Goal: Find specific page/section

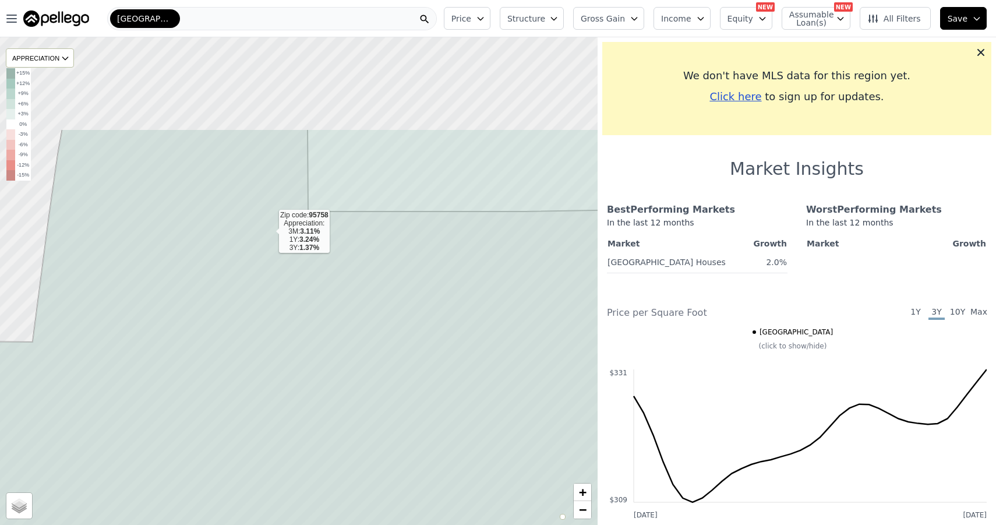
drag, startPoint x: 260, startPoint y: 89, endPoint x: 267, endPoint y: 227, distance: 138.2
click at [269, 231] on icon at bounding box center [307, 422] width 718 height 586
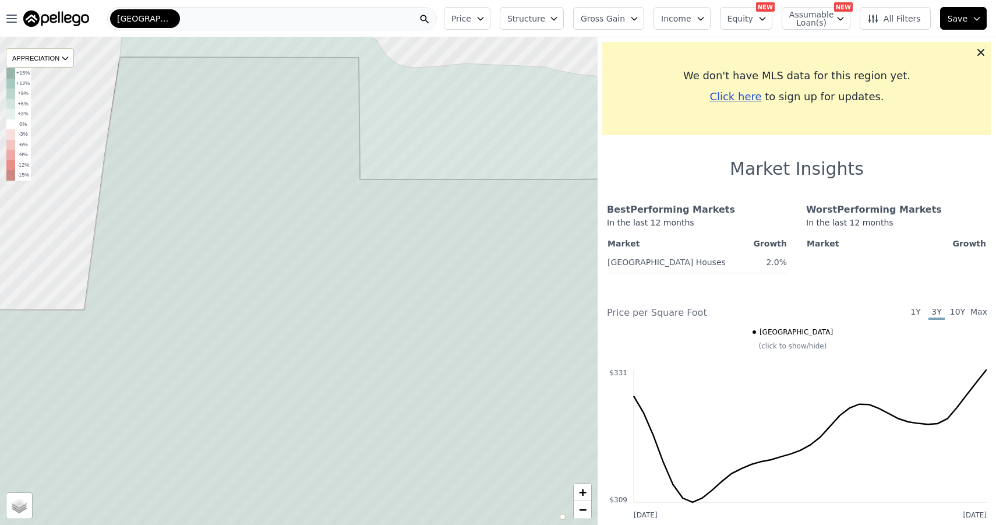
click at [176, 17] on div "[GEOGRAPHIC_DATA]" at bounding box center [272, 18] width 330 height 23
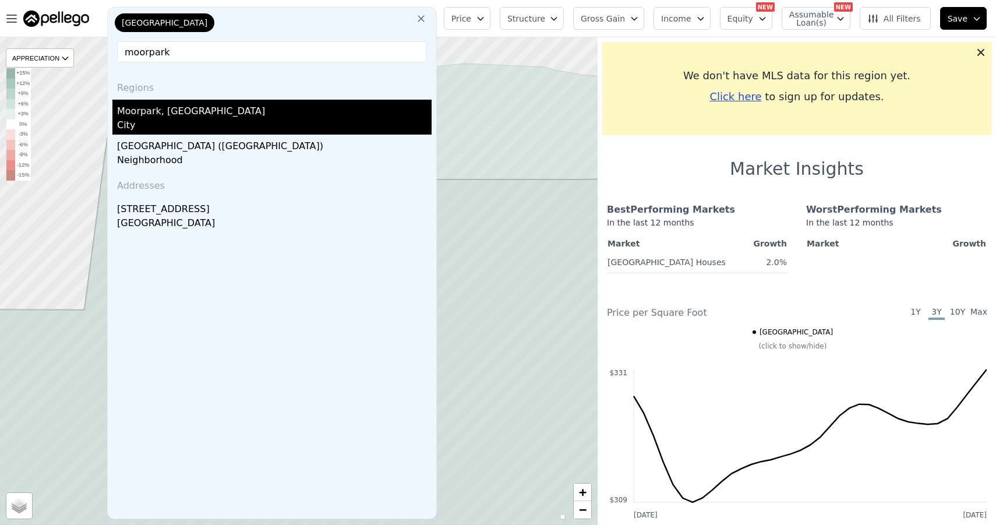
type input "moorpark"
click at [161, 116] on div "Moorpark, [GEOGRAPHIC_DATA]" at bounding box center [274, 109] width 315 height 19
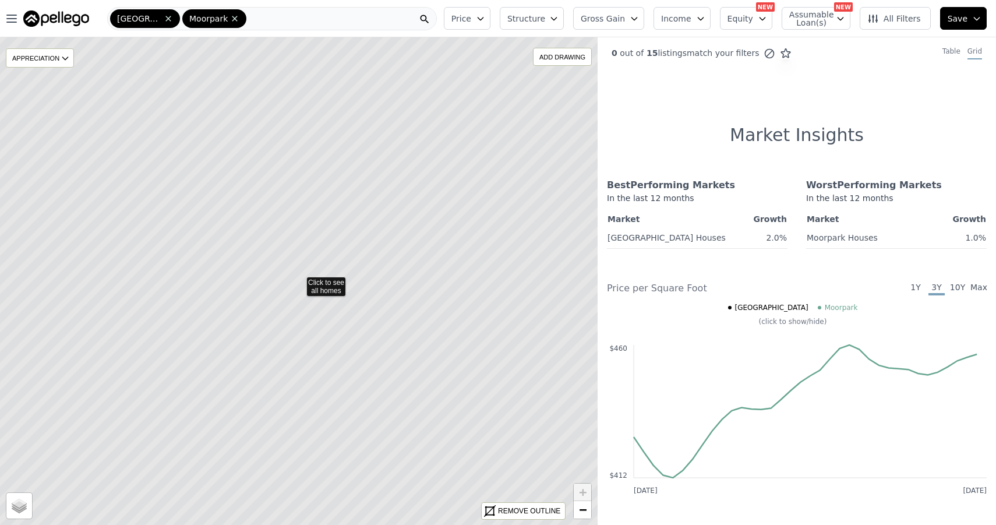
click at [321, 284] on icon at bounding box center [298, 280] width 719 height 587
click at [160, 321] on icon at bounding box center [298, 280] width 719 height 587
click at [173, 359] on icon at bounding box center [298, 280] width 719 height 587
click at [905, 16] on span "All Filters" at bounding box center [894, 19] width 54 height 12
